Goal: Transaction & Acquisition: Purchase product/service

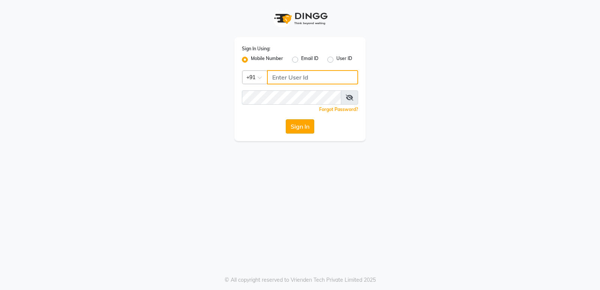
type input "7305434843"
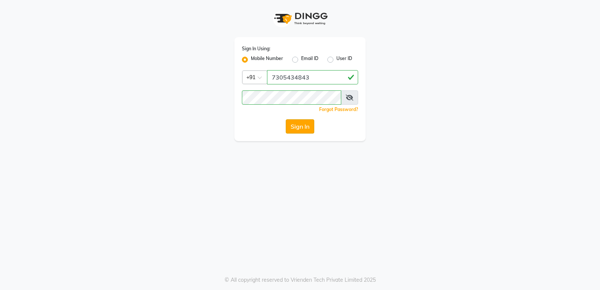
click at [297, 129] on button "Sign In" at bounding box center [300, 126] width 28 height 14
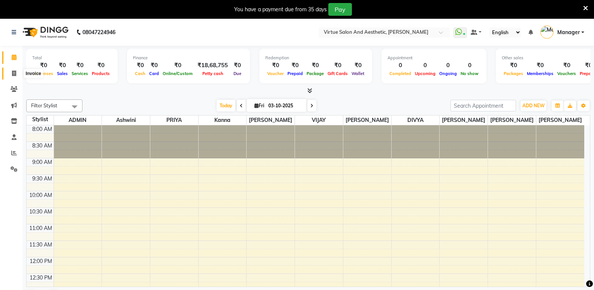
click at [16, 72] on icon at bounding box center [14, 73] width 4 height 6
select select "service"
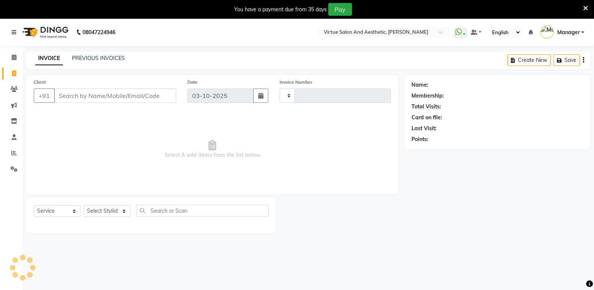
type input "1306"
select select "4611"
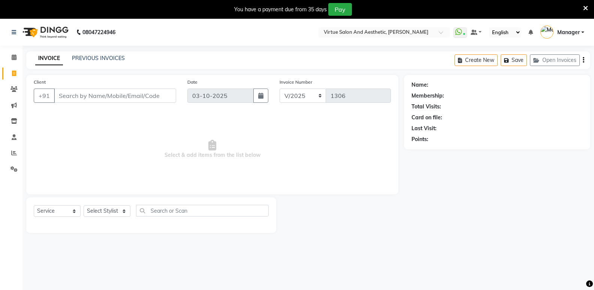
click at [85, 92] on input "Client" at bounding box center [115, 95] width 122 height 14
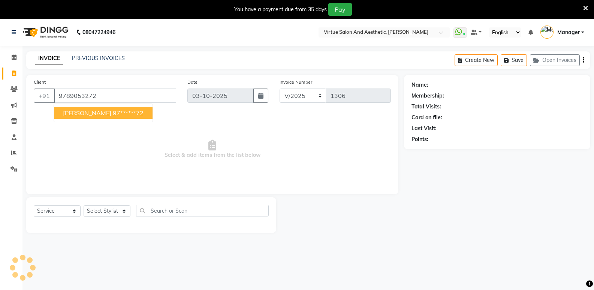
type input "9789053272"
select select "1: Object"
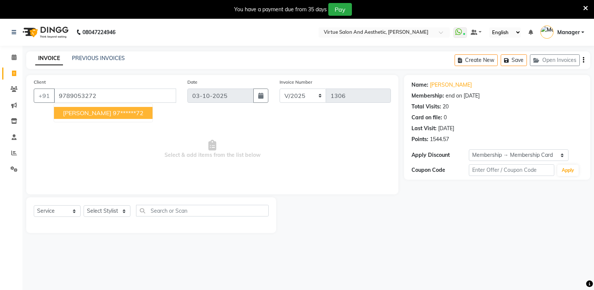
click at [78, 115] on span "[PERSON_NAME]" at bounding box center [87, 112] width 48 height 7
type input "97******72"
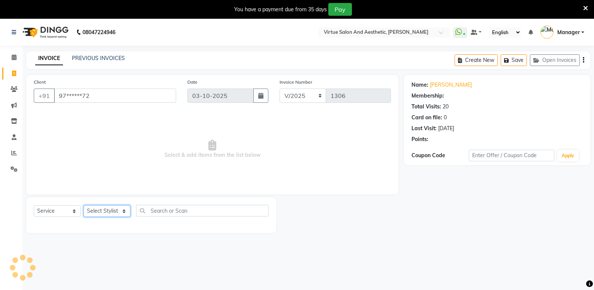
click at [105, 209] on select "Select Stylist [PERSON_NAME] [PERSON_NAME] Manager [PERSON_NAME] PRIYA [PERSON_…" at bounding box center [107, 211] width 47 height 12
select select "1: Object"
select select "44177"
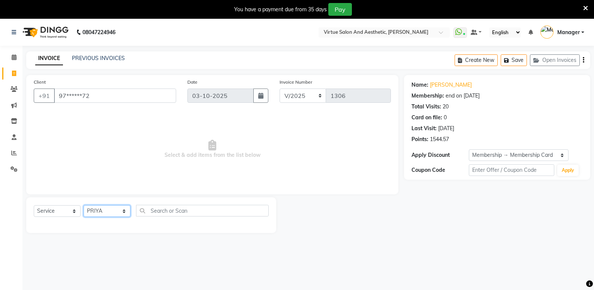
click at [84, 205] on select "Select Stylist [PERSON_NAME] [PERSON_NAME] Manager [PERSON_NAME] PRIYA [PERSON_…" at bounding box center [107, 211] width 47 height 12
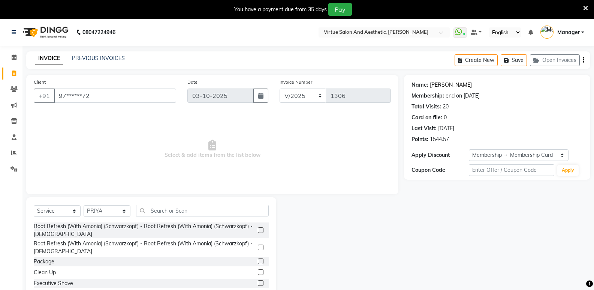
click at [432, 87] on link "[PERSON_NAME]" at bounding box center [451, 85] width 42 height 8
click at [160, 207] on input "text" at bounding box center [202, 211] width 133 height 12
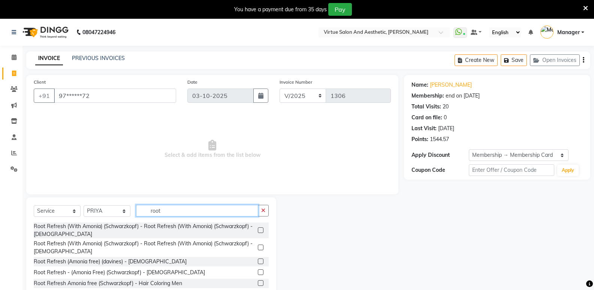
type input "root"
click at [258, 262] on label at bounding box center [261, 261] width 6 height 6
click at [258, 262] on input "checkbox" at bounding box center [260, 261] width 5 height 5
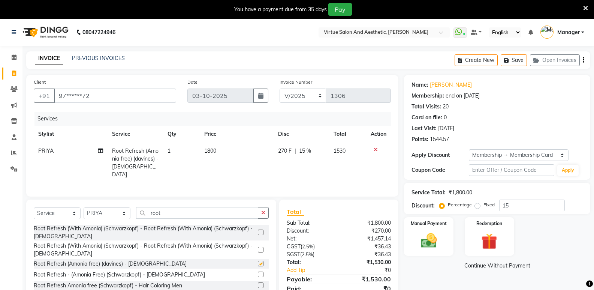
checkbox input "false"
click at [209, 150] on span "1800" at bounding box center [210, 150] width 12 height 7
select select "44177"
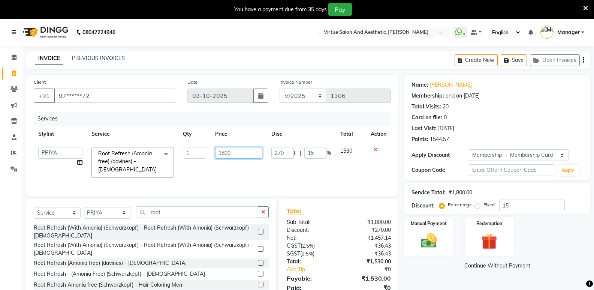
click at [236, 154] on input "1800" at bounding box center [238, 153] width 47 height 12
type input "1"
type input "2200"
click at [177, 211] on input "root" at bounding box center [197, 212] width 122 height 12
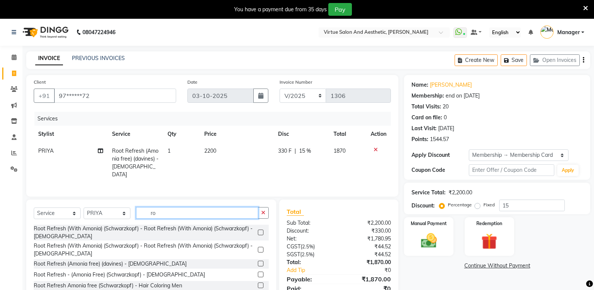
type input "r"
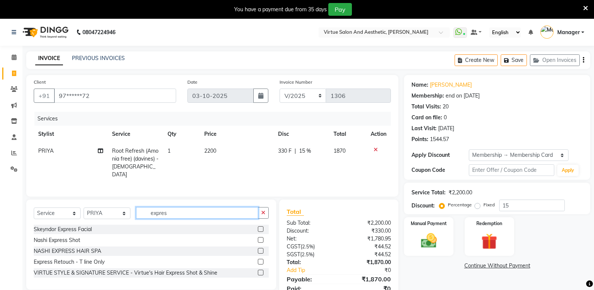
type input "expres"
click at [262, 250] on label at bounding box center [261, 251] width 6 height 6
click at [262, 250] on input "checkbox" at bounding box center [260, 251] width 5 height 5
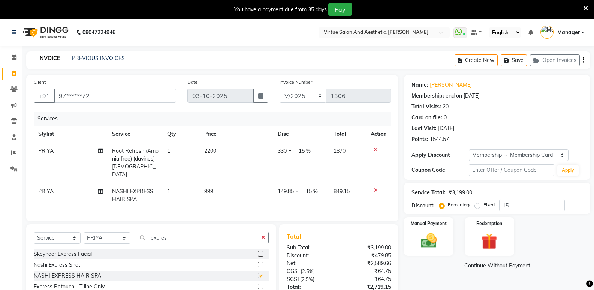
checkbox input "false"
click at [210, 188] on span "999" at bounding box center [208, 191] width 9 height 7
select select "44177"
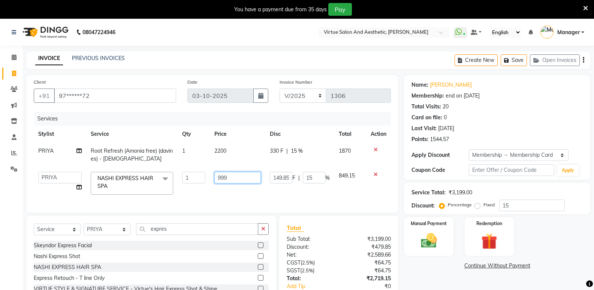
click at [237, 176] on input "999" at bounding box center [237, 178] width 46 height 12
type input "9"
type input "1300"
click at [421, 276] on div "Name: [PERSON_NAME] Membership: end on [DATE] Total Visits: 20 Card on file: 0 …" at bounding box center [500, 200] width 192 height 251
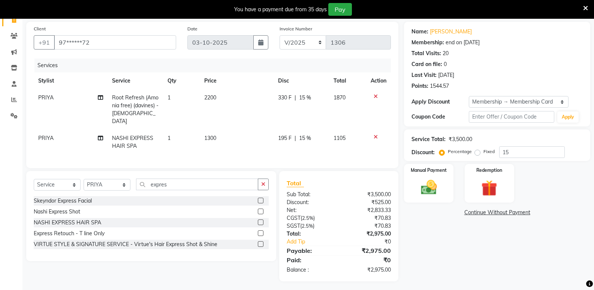
scroll to position [54, 0]
click at [502, 99] on select "Select Membership → Membership Card" at bounding box center [519, 102] width 100 height 12
select select "0:"
click at [469, 96] on select "Select Membership → Membership Card" at bounding box center [519, 102] width 100 height 12
click at [501, 151] on input "0" at bounding box center [532, 152] width 66 height 12
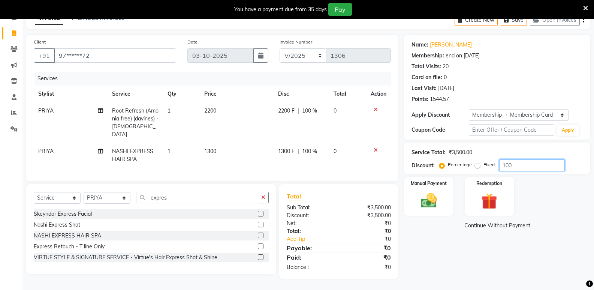
scroll to position [38, 0]
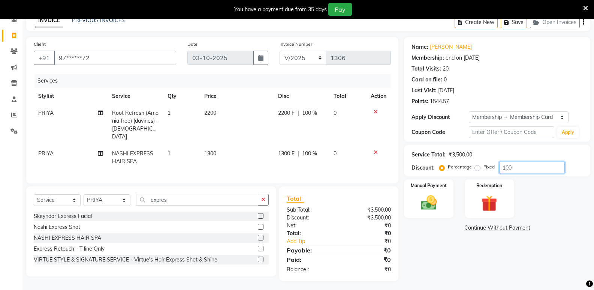
type input "100"
click at [484, 168] on label "Fixed" at bounding box center [489, 166] width 11 height 7
click at [478, 168] on input "Fixed" at bounding box center [478, 166] width 5 height 5
radio input "true"
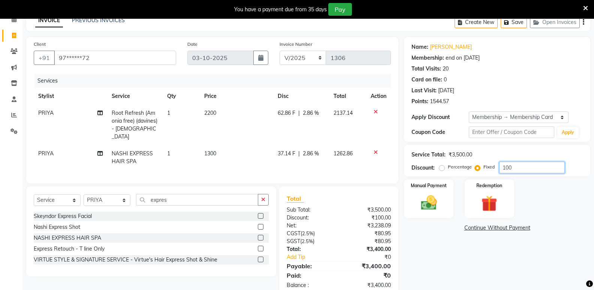
click at [524, 168] on input "100" at bounding box center [532, 168] width 66 height 12
type input "1"
type input "500"
click at [482, 264] on div "Name: [PERSON_NAME] Membership: end on [DATE] Total Visits: 20 Card on file: 0 …" at bounding box center [500, 166] width 192 height 259
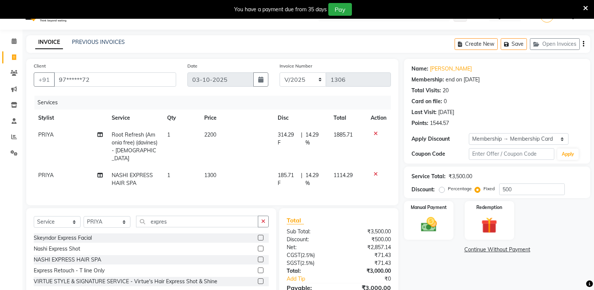
scroll to position [54, 0]
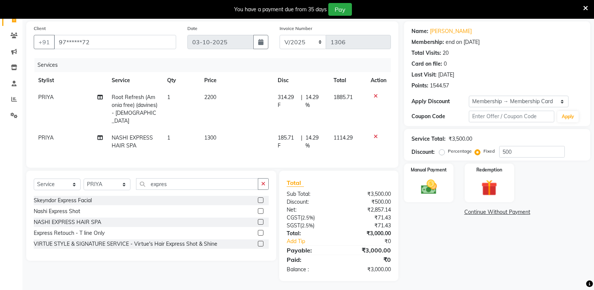
click at [452, 254] on div "Name: [PERSON_NAME] Membership: end on [DATE] Total Visits: 20 Card on file: 0 …" at bounding box center [500, 150] width 192 height 259
click at [430, 185] on img at bounding box center [428, 186] width 27 height 19
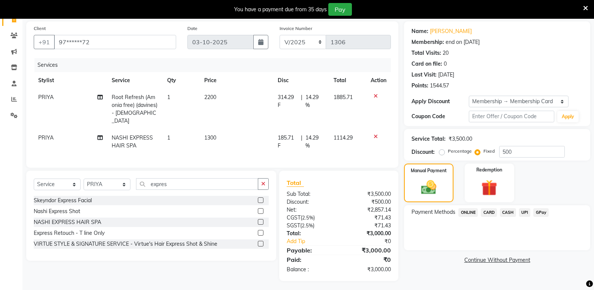
click at [469, 213] on span "ONLINE" at bounding box center [467, 212] width 19 height 9
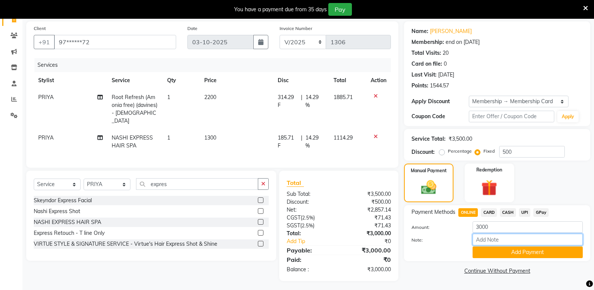
click at [512, 238] on input "Note:" at bounding box center [528, 240] width 110 height 12
click at [534, 240] on input "membership cancal" at bounding box center [528, 240] width 110 height 12
type input "membership cancel"
click at [528, 250] on button "Add Payment" at bounding box center [528, 252] width 110 height 12
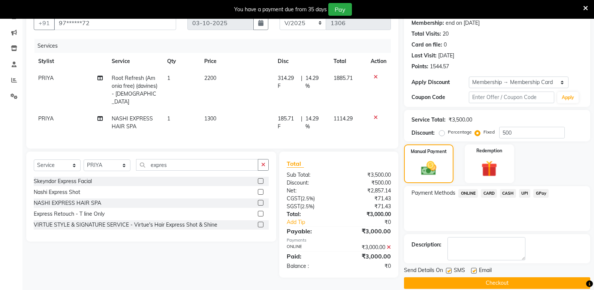
scroll to position [83, 0]
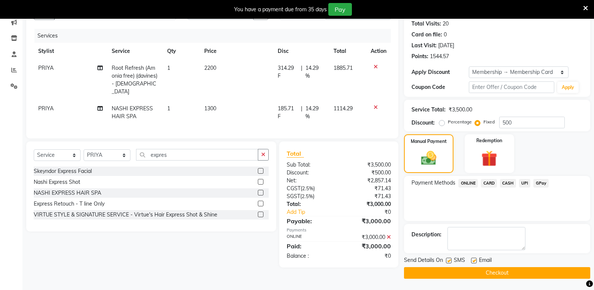
click at [448, 274] on button "Checkout" at bounding box center [497, 273] width 186 height 12
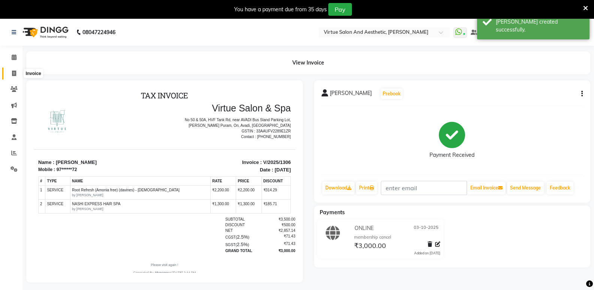
click at [18, 74] on span at bounding box center [13, 73] width 13 height 9
select select "service"
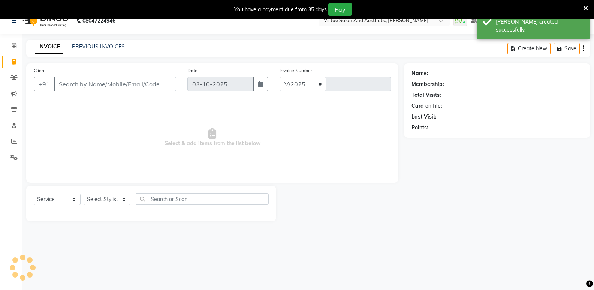
select select "4611"
type input "1307"
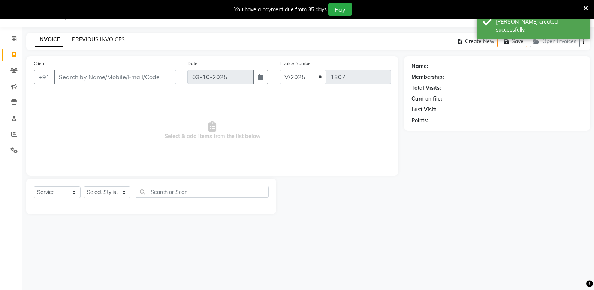
click at [93, 37] on link "PREVIOUS INVOICES" at bounding box center [98, 39] width 53 height 7
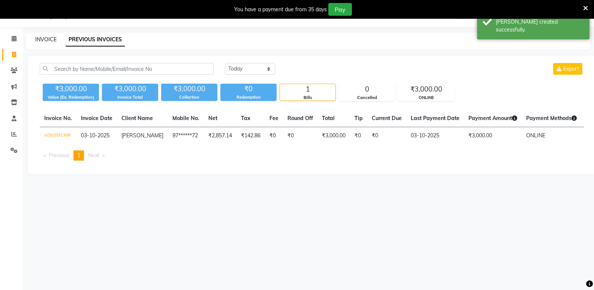
click at [47, 40] on link "INVOICE" at bounding box center [45, 39] width 21 height 7
select select "service"
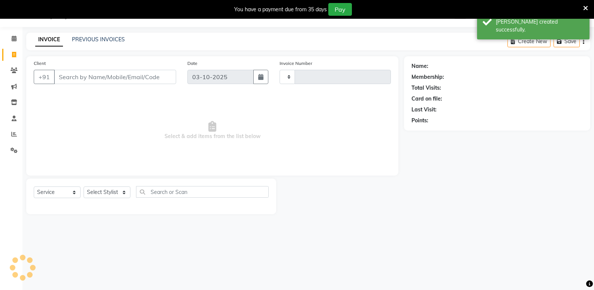
type input "1307"
select select "4611"
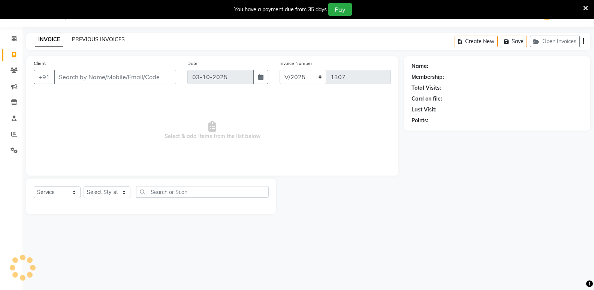
click at [102, 40] on link "PREVIOUS INVOICES" at bounding box center [98, 39] width 53 height 7
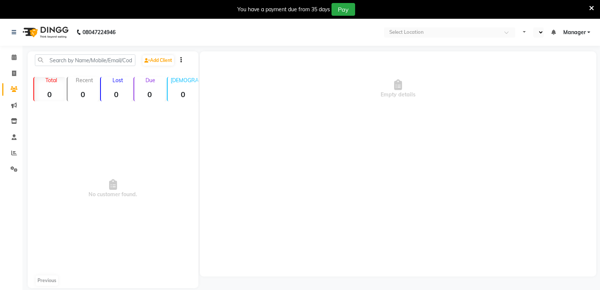
select select "en"
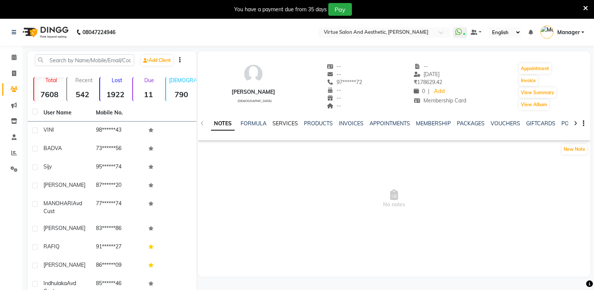
click at [284, 123] on link "SERVICES" at bounding box center [285, 123] width 25 height 7
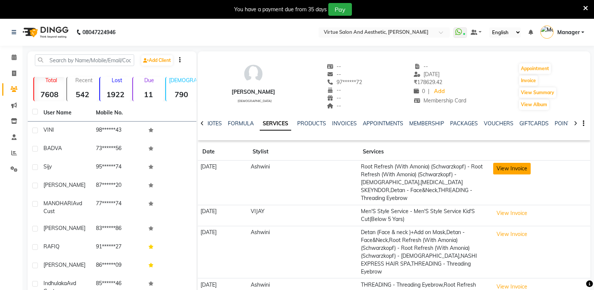
click at [517, 169] on button "View Invoice" at bounding box center [511, 169] width 37 height 12
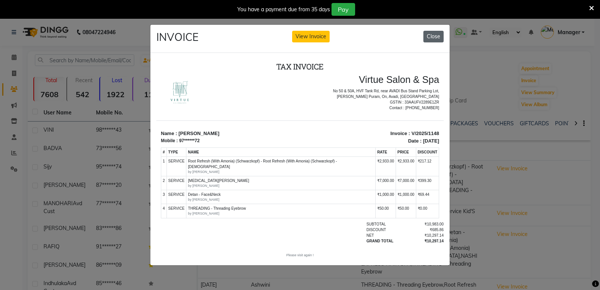
click at [439, 33] on button "Close" at bounding box center [433, 37] width 20 height 12
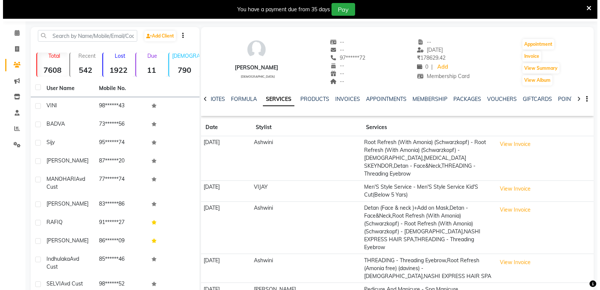
scroll to position [37, 0]
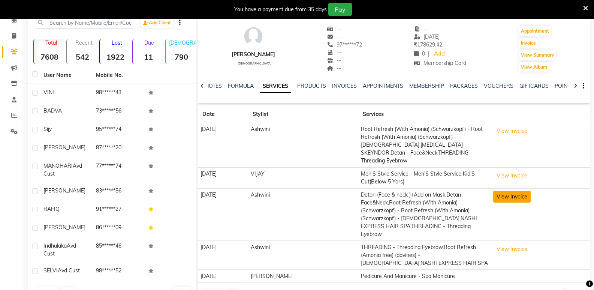
click at [509, 191] on button "View Invoice" at bounding box center [511, 197] width 37 height 12
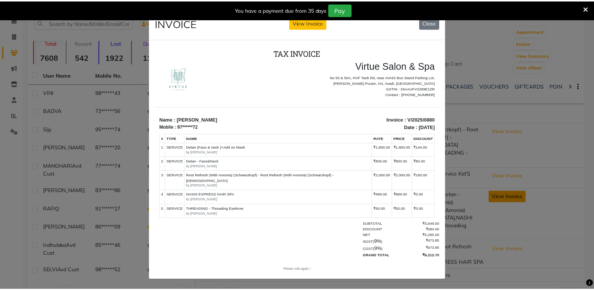
scroll to position [0, 0]
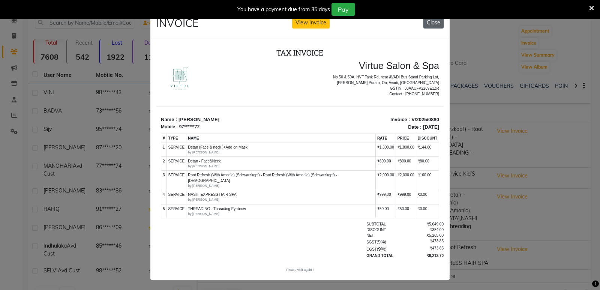
click at [429, 23] on button "Close" at bounding box center [433, 23] width 20 height 12
